Goal: Find specific page/section: Find specific page/section

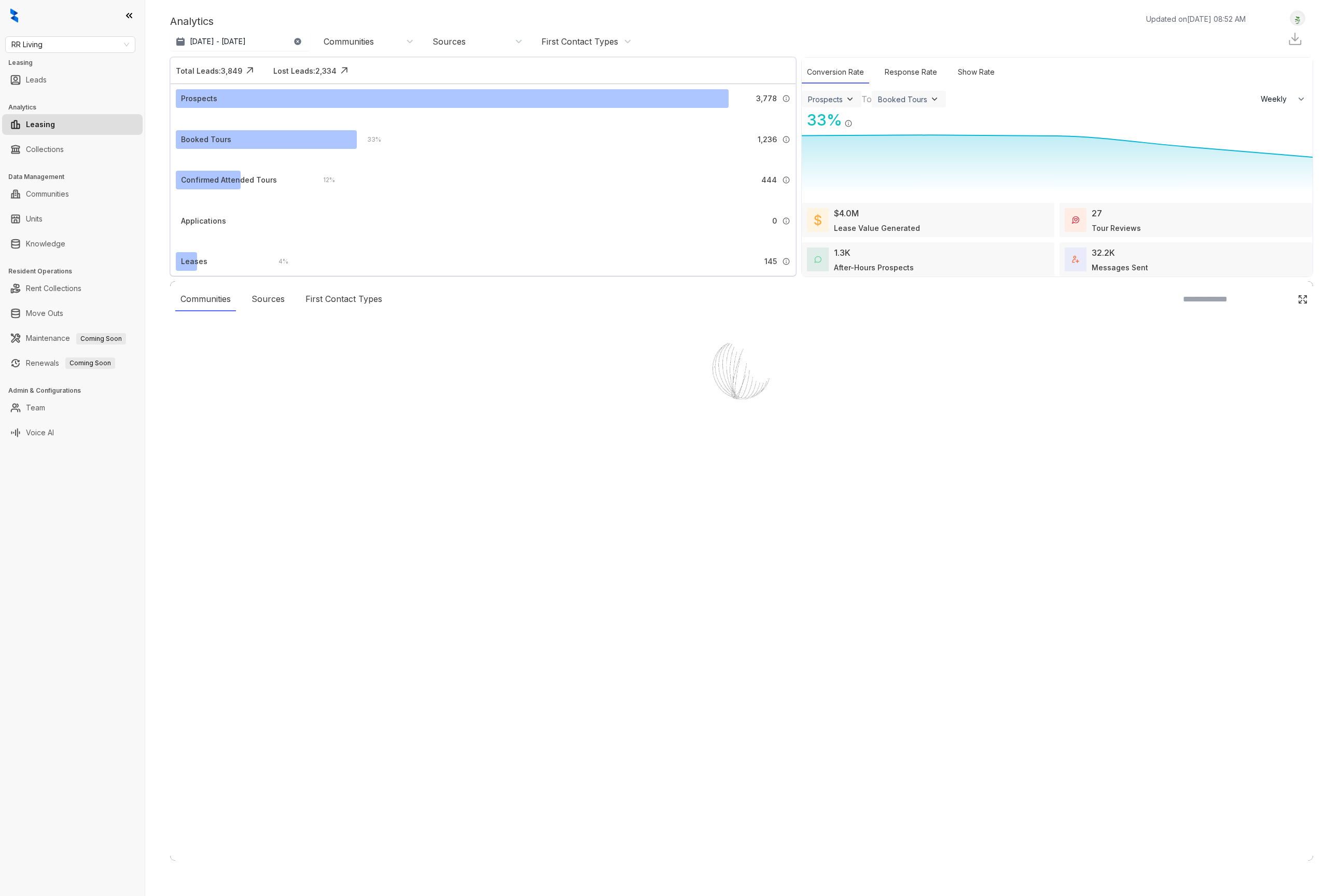
select select "******"
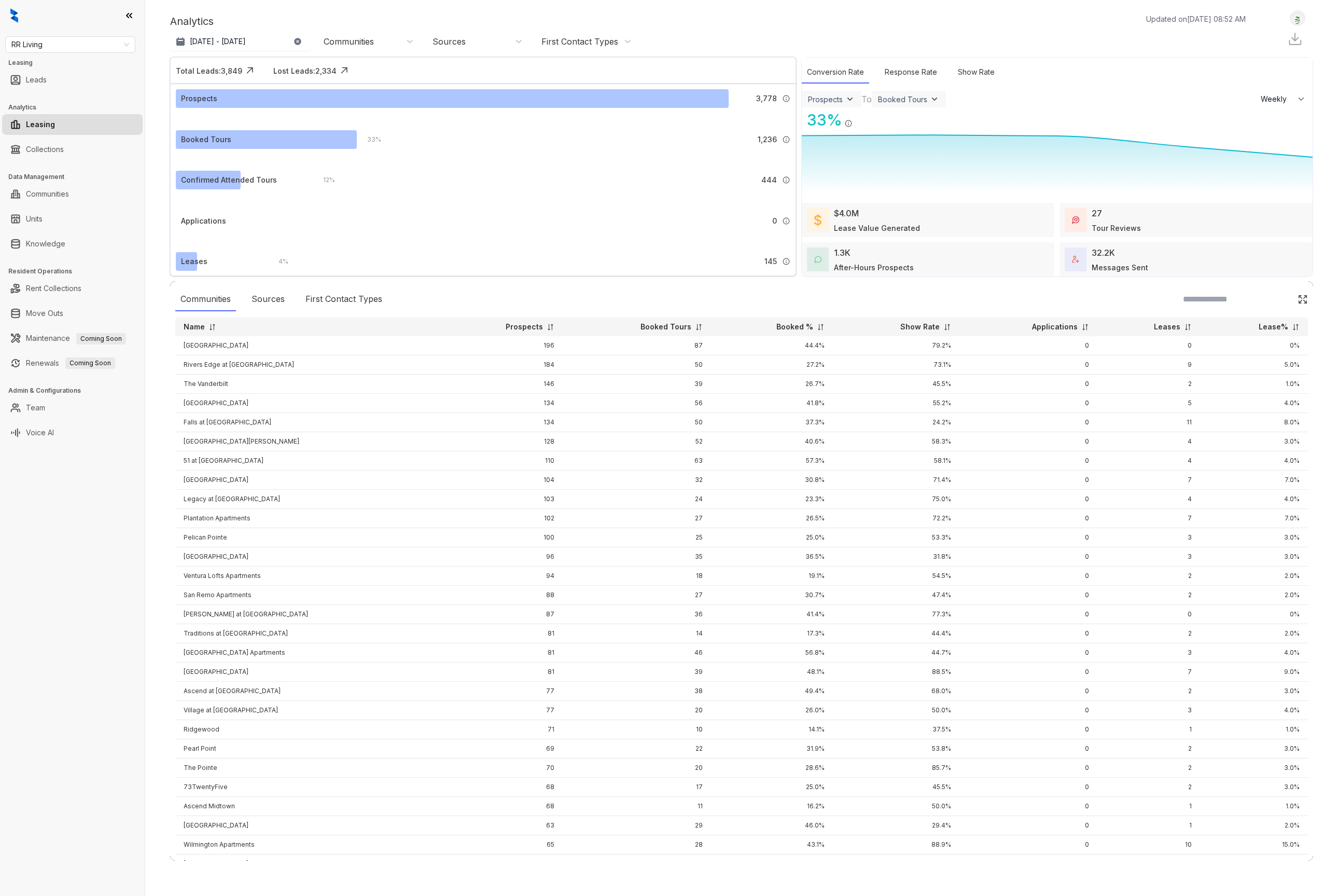
click at [52, 530] on div "RR Living Leasing Leads Analytics Leasing Collections Data Management Communiti…" at bounding box center [72, 448] width 145 height 896
click at [54, 238] on link "Knowledge" at bounding box center [45, 243] width 39 height 20
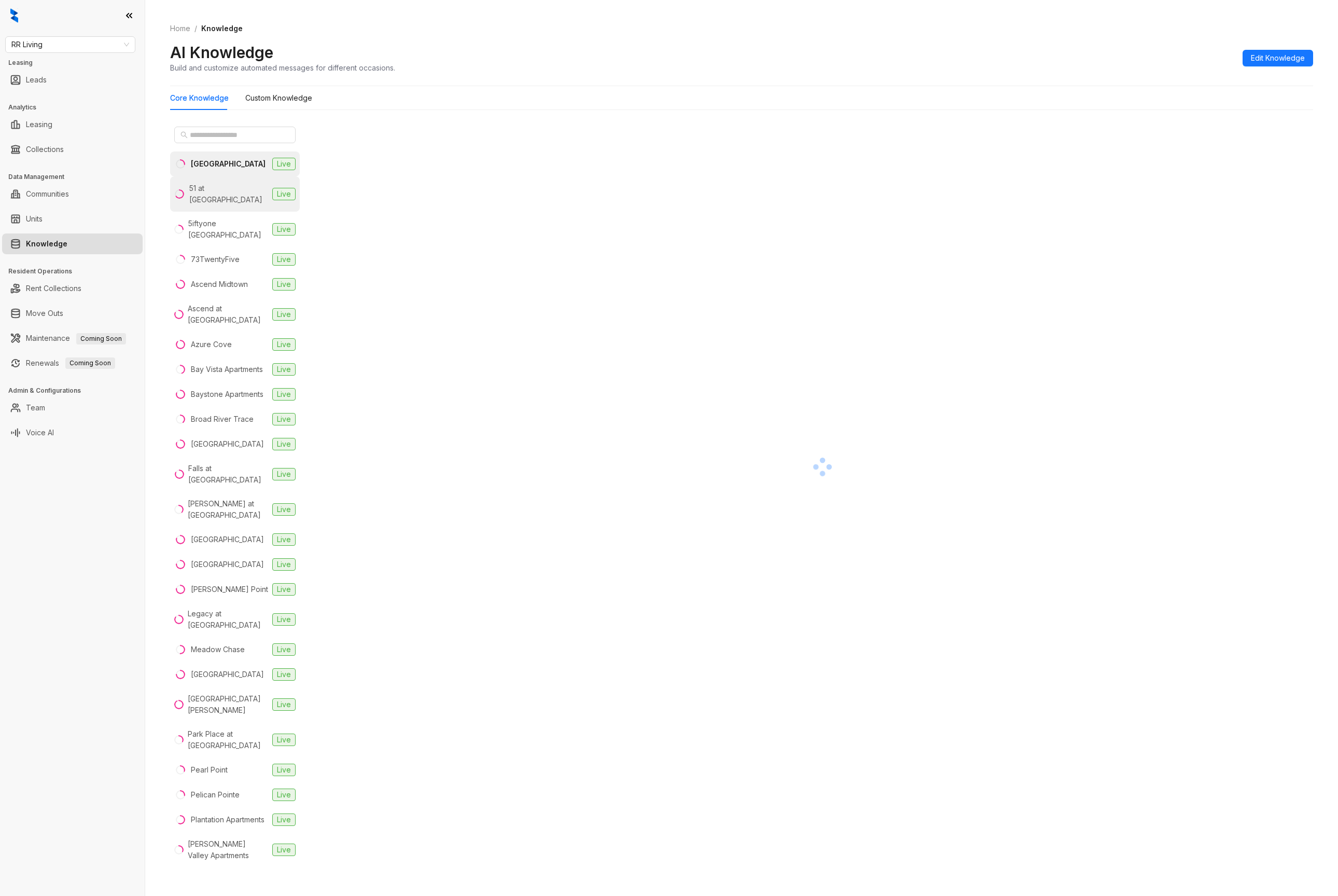
click at [203, 176] on li "51 at Southaven Live" at bounding box center [235, 194] width 130 height 35
click at [218, 218] on div "5iftyone Tradan Heights" at bounding box center [228, 229] width 80 height 23
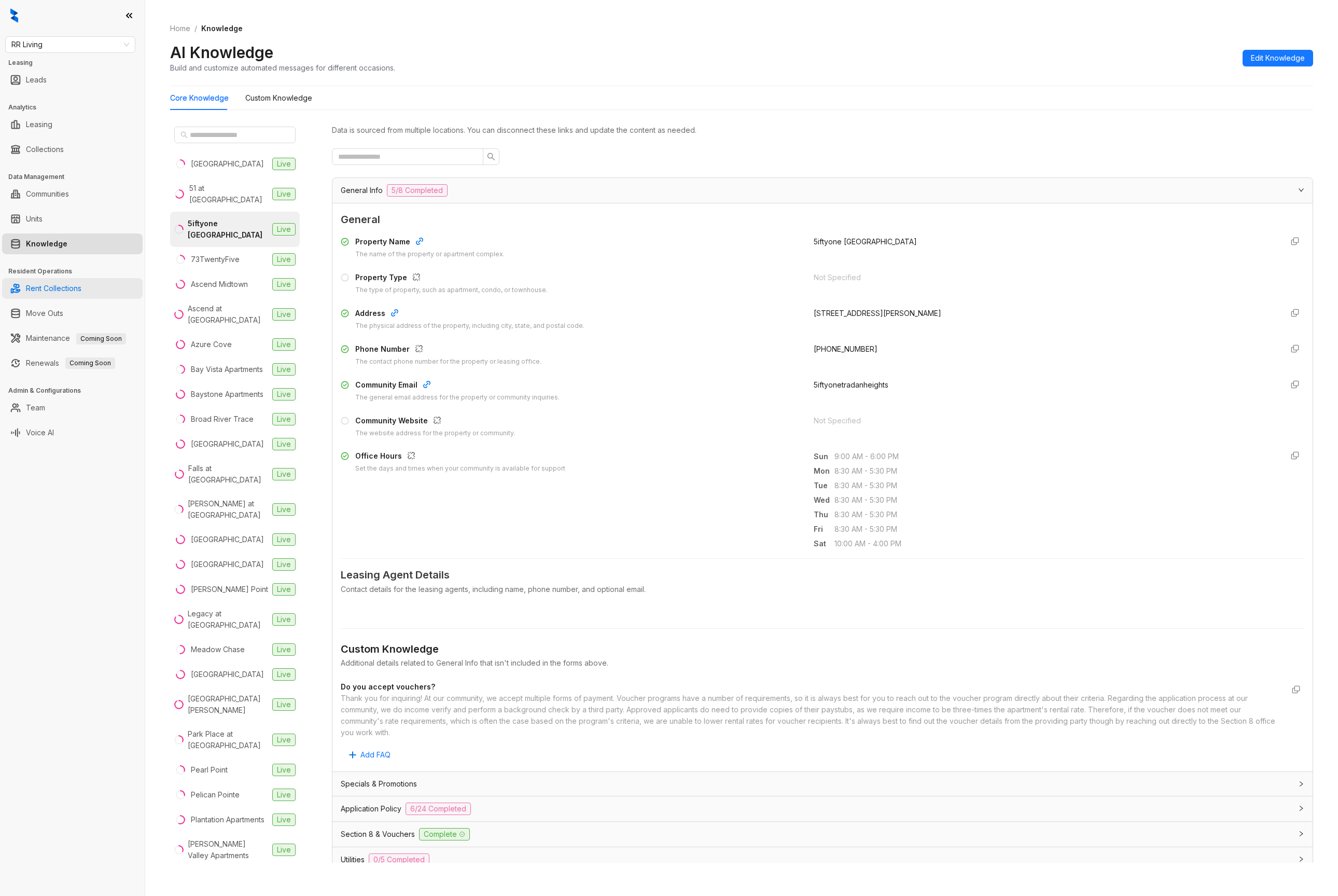
click at [53, 282] on link "Rent Collections" at bounding box center [54, 288] width 56 height 20
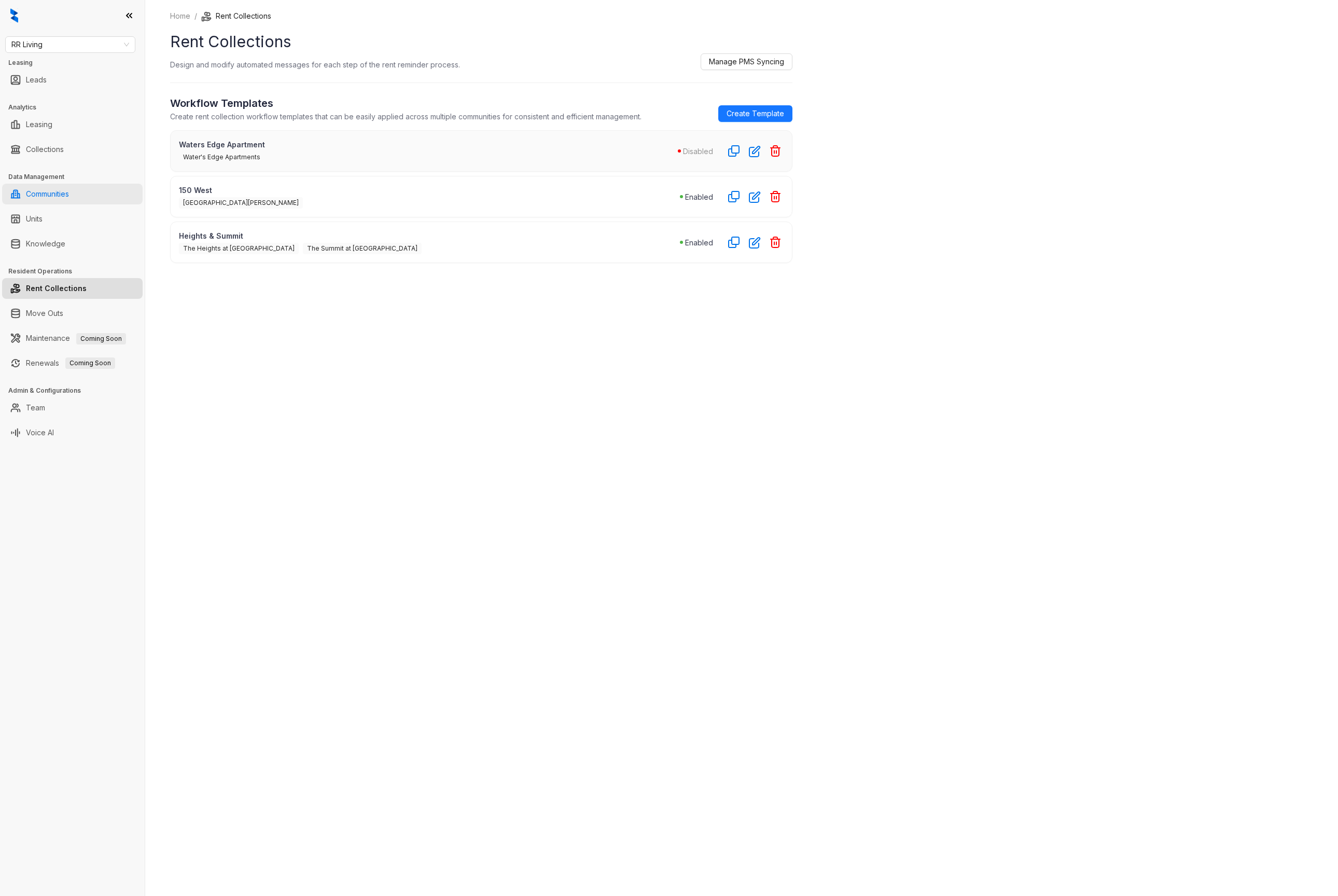
click at [51, 199] on link "Communities" at bounding box center [47, 194] width 43 height 20
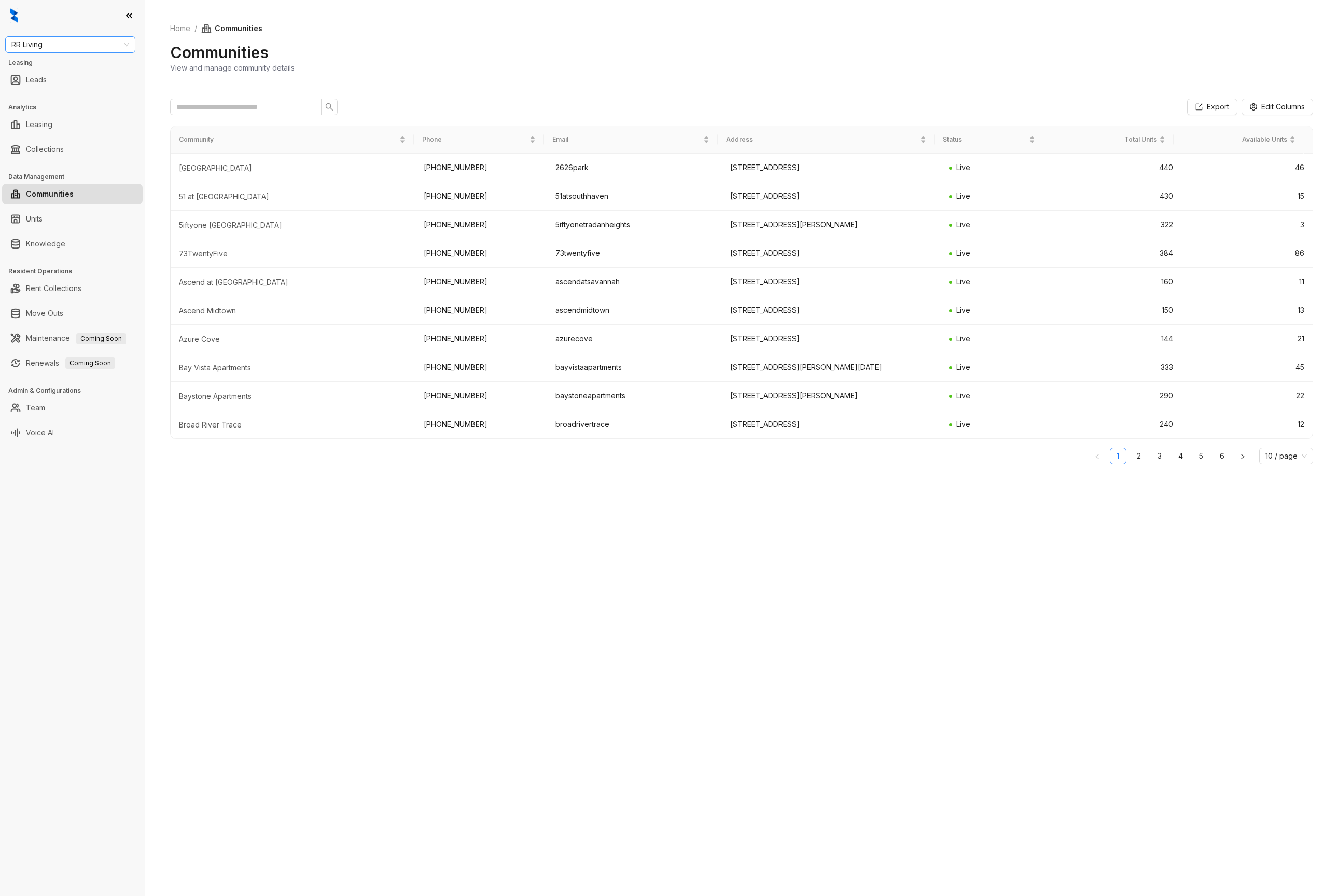
click at [67, 52] on div "RR Living" at bounding box center [71, 45] width 130 height 17
type input "***"
drag, startPoint x: 92, startPoint y: 65, endPoint x: 99, endPoint y: 65, distance: 7.0
click at [91, 65] on div "Magnolia Capital" at bounding box center [71, 65] width 113 height 11
click at [1080, 560] on div "Home / Communities Communities View and manage community details Export Edit Co…" at bounding box center [741, 448] width 1193 height 896
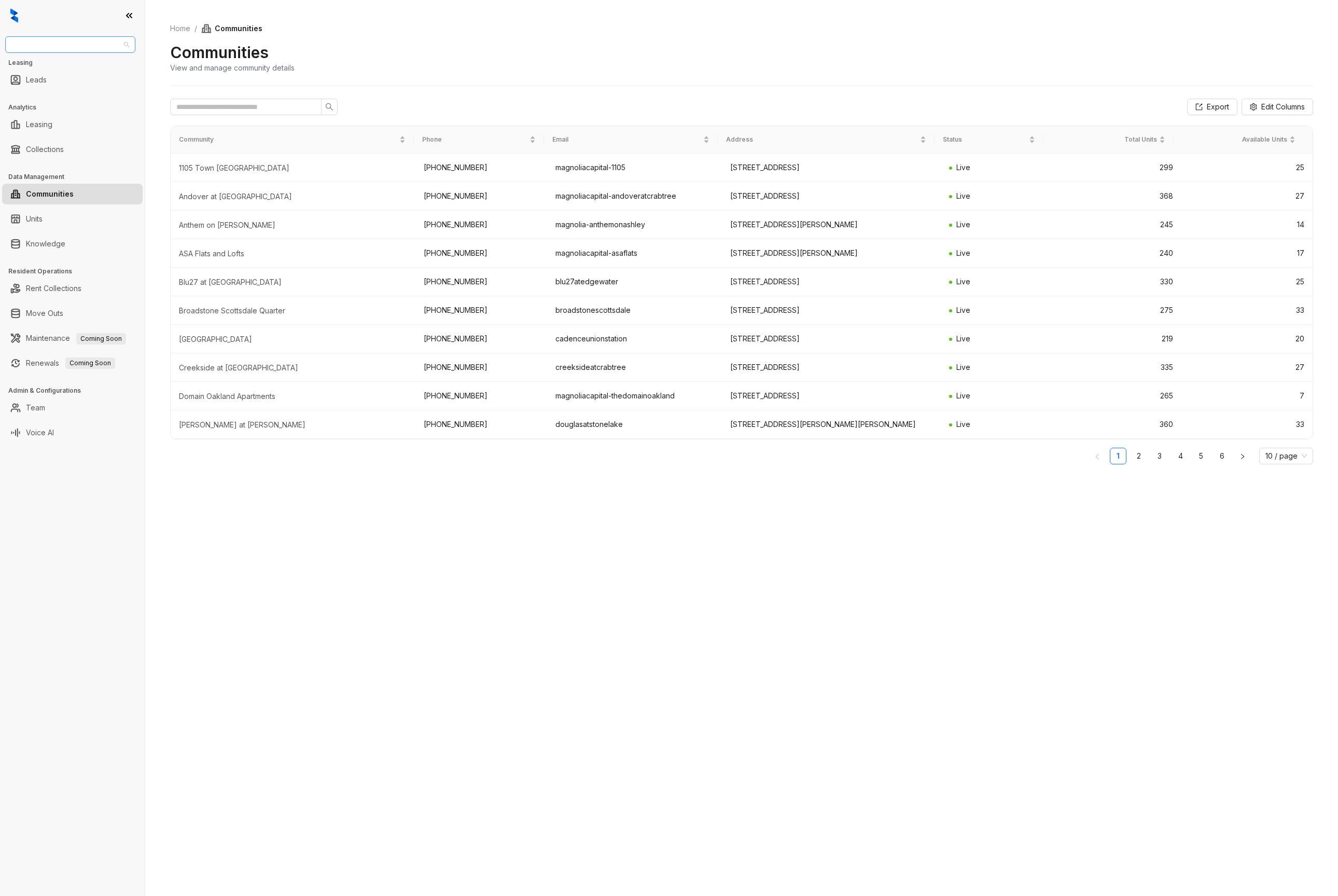
click at [43, 40] on span "Magnolia Capital" at bounding box center [70, 45] width 118 height 16
click at [68, 162] on div "Magnolia Capital (Yardi)" at bounding box center [71, 166] width 113 height 11
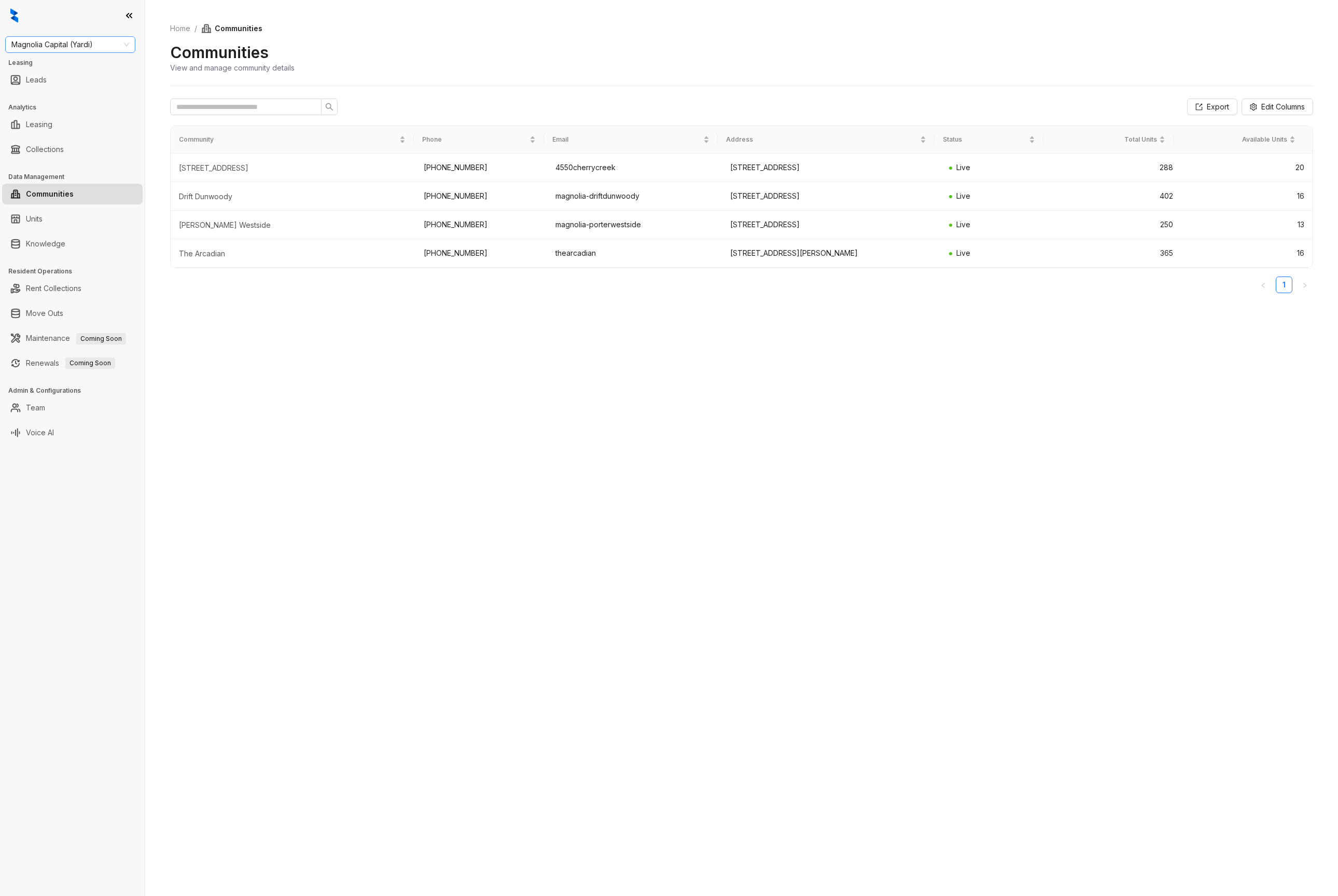
click at [43, 37] on span "Magnolia Capital (Yardi)" at bounding box center [70, 45] width 118 height 16
click at [65, 129] on div "Magnolia Capital" at bounding box center [71, 124] width 113 height 11
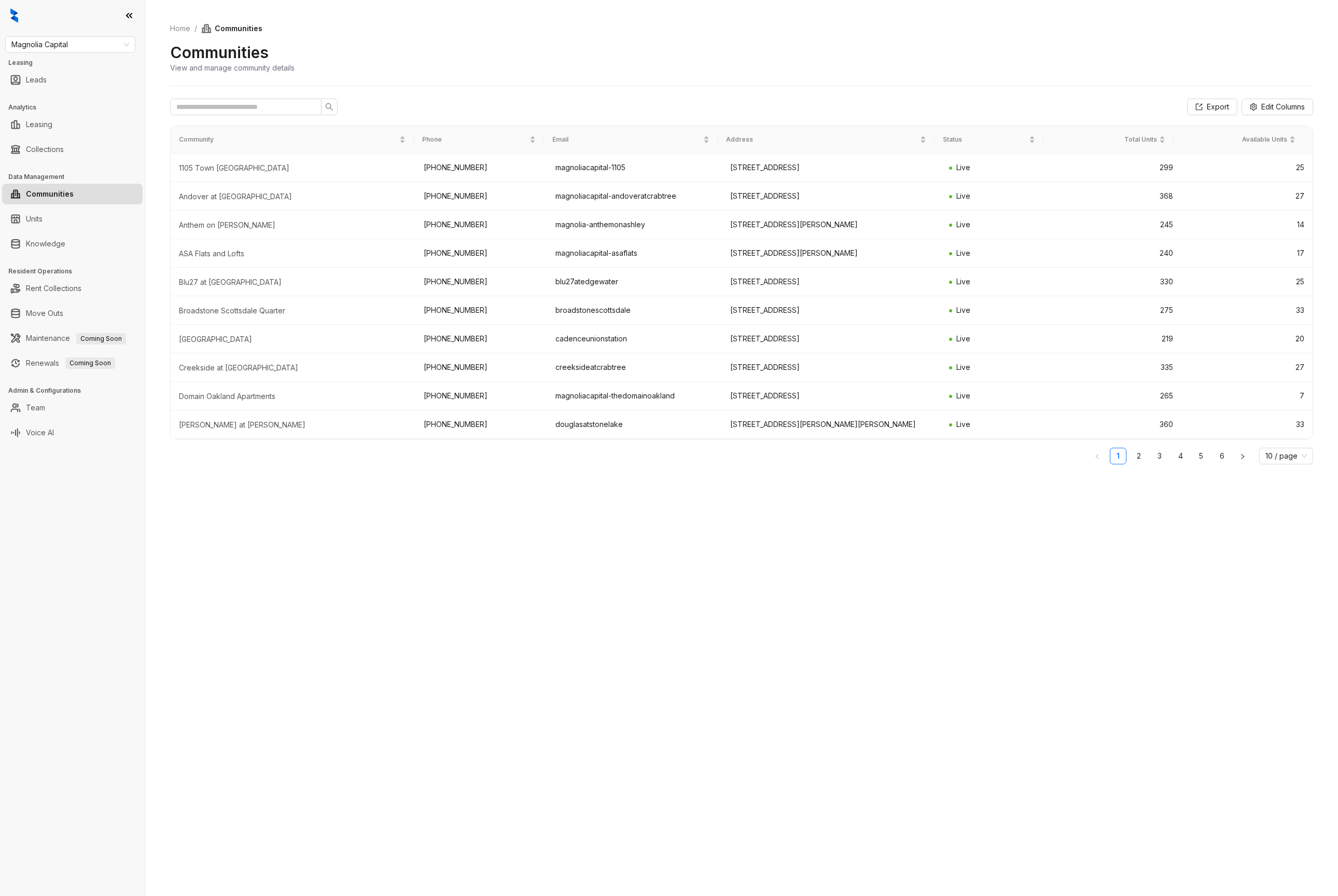
click at [357, 516] on div "Home / Communities Communities View and manage community details Export Edit Co…" at bounding box center [741, 448] width 1193 height 896
